Goal: Find specific page/section: Find specific page/section

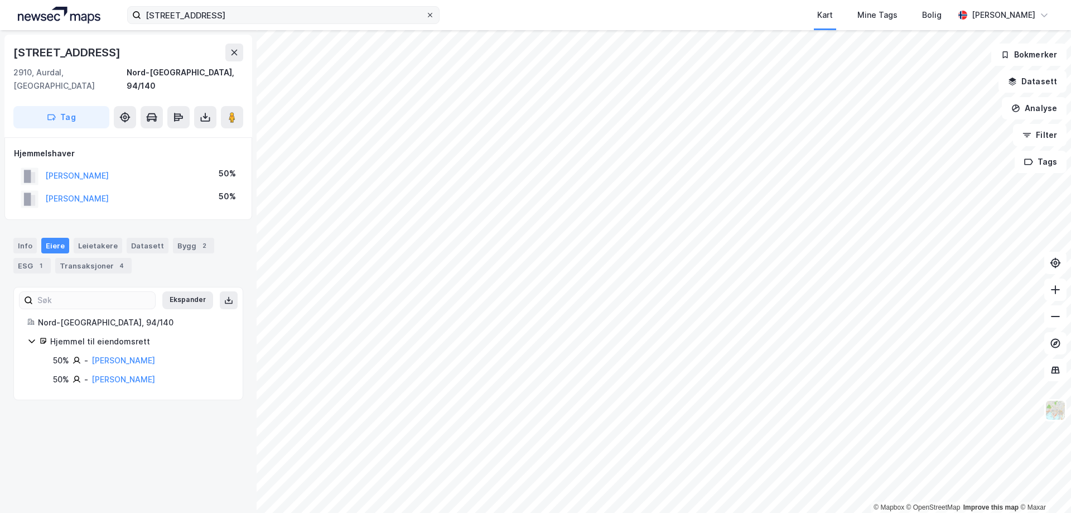
click at [427, 14] on icon at bounding box center [430, 15] width 7 height 7
click at [426, 14] on input "[STREET_ADDRESS]" at bounding box center [283, 15] width 285 height 17
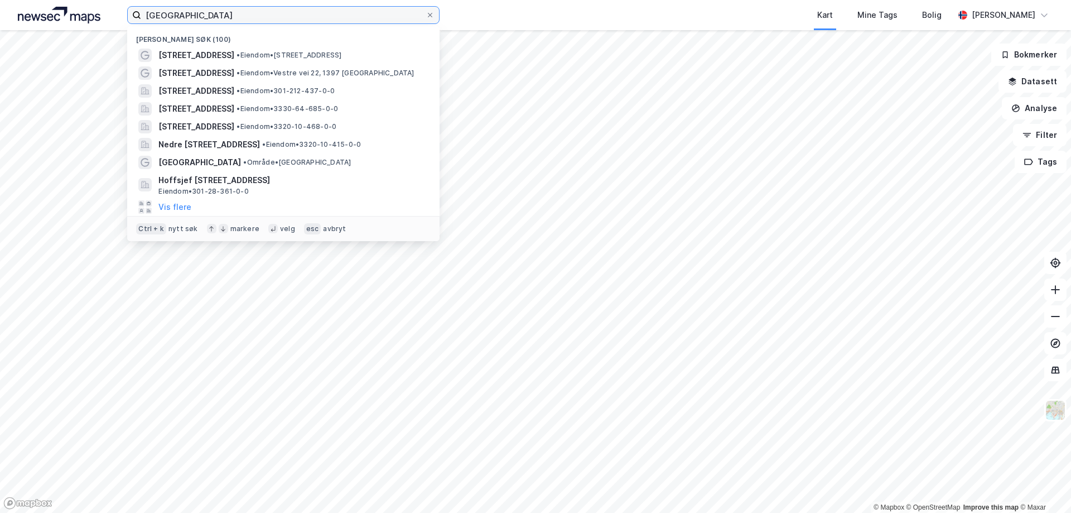
type input "[GEOGRAPHIC_DATA]"
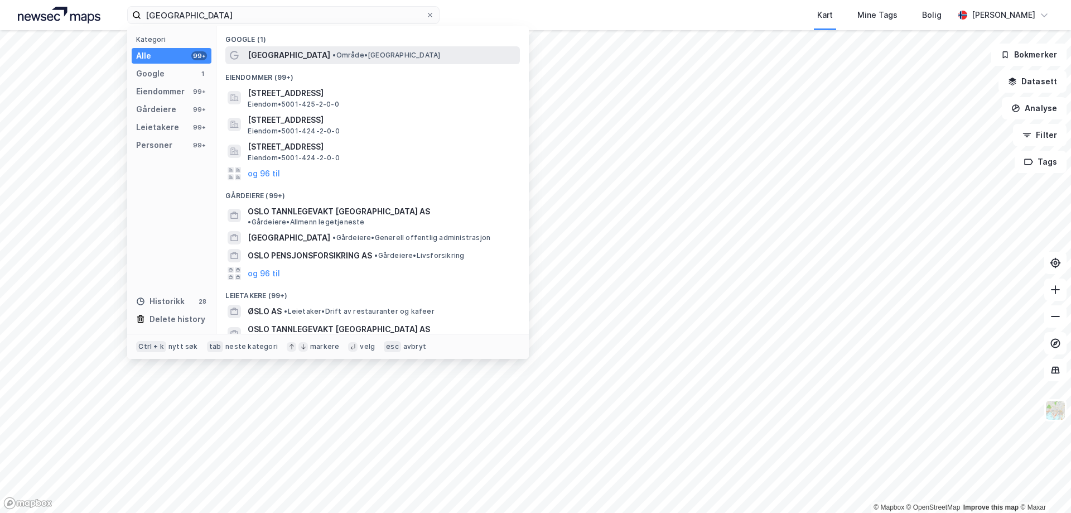
click at [266, 61] on div "[GEOGRAPHIC_DATA] • Område • [GEOGRAPHIC_DATA]" at bounding box center [383, 55] width 270 height 13
